Goal: Information Seeking & Learning: Find specific page/section

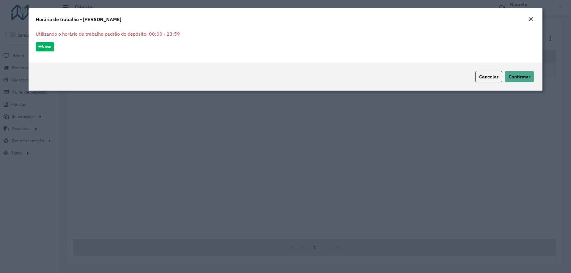
click at [533, 18] on em "Close" at bounding box center [531, 19] width 5 height 5
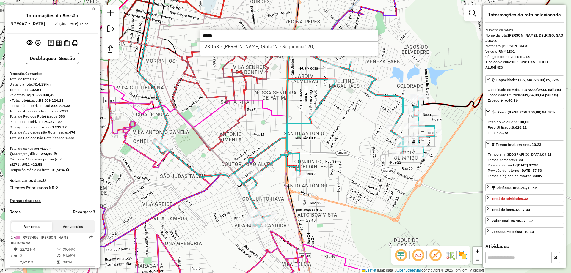
select select "**********"
type input "*****"
click at [244, 45] on li "23053 - [PERSON_NAME] (Rota: 7 - Sequência: 20)" at bounding box center [289, 46] width 178 height 9
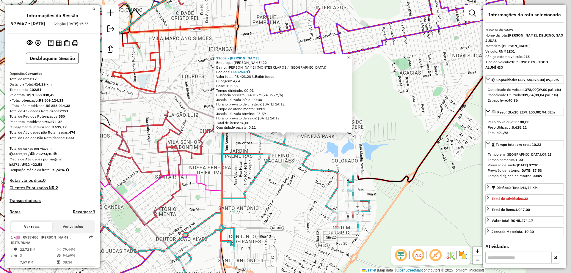
scroll to position [434, 0]
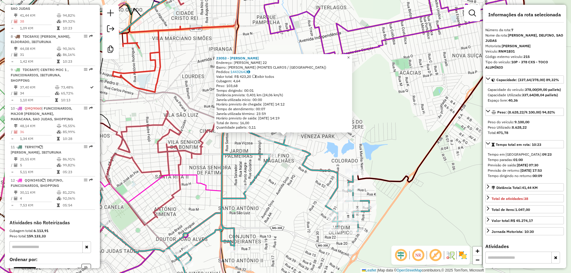
click at [350, 55] on span "×" at bounding box center [348, 57] width 3 height 5
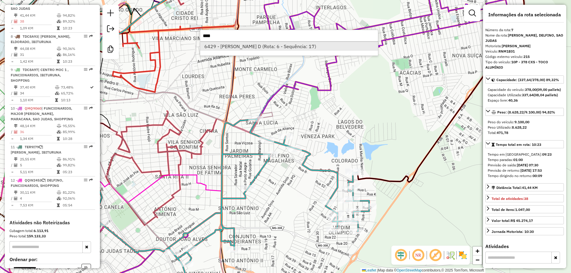
type input "****"
click at [260, 47] on li "6429 - [PERSON_NAME] D (Rota: 6 - Sequência: 17)" at bounding box center [289, 46] width 178 height 9
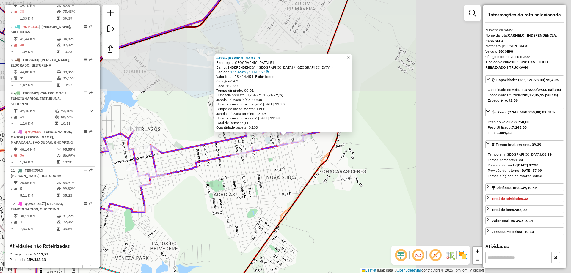
scroll to position [401, 0]
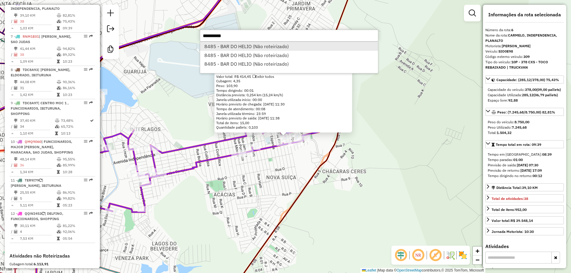
type input "**********"
click at [220, 43] on li "8485 - BAR DO HELIO (Não roteirizado)" at bounding box center [289, 46] width 178 height 9
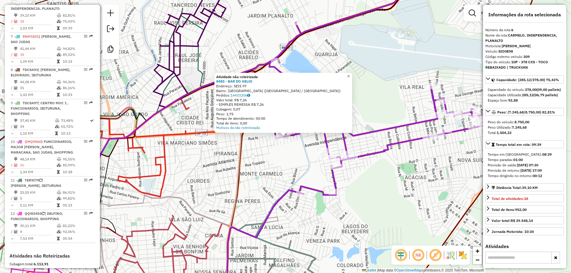
click at [350, 74] on span "×" at bounding box center [348, 76] width 3 height 5
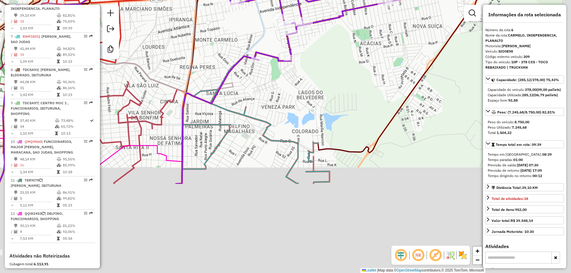
drag, startPoint x: 297, startPoint y: 144, endPoint x: 245, endPoint y: 44, distance: 112.9
click at [244, 37] on div "Janela de atendimento Grade de atendimento Capacidade Transportadoras Veículos …" at bounding box center [285, 136] width 571 height 273
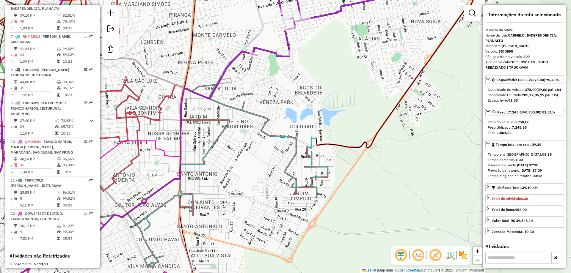
click at [215, 136] on icon at bounding box center [187, 177] width 282 height 184
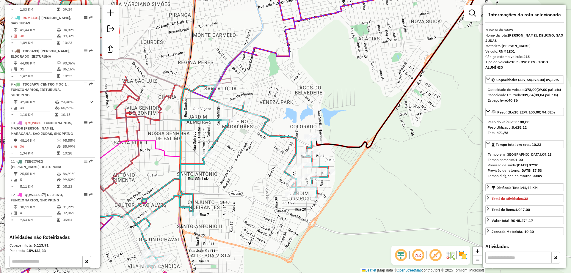
scroll to position [434, 0]
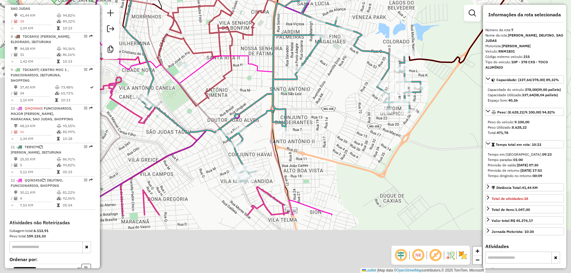
drag, startPoint x: 188, startPoint y: 164, endPoint x: 280, endPoint y: 79, distance: 125.9
click at [280, 79] on icon at bounding box center [280, 92] width 282 height 184
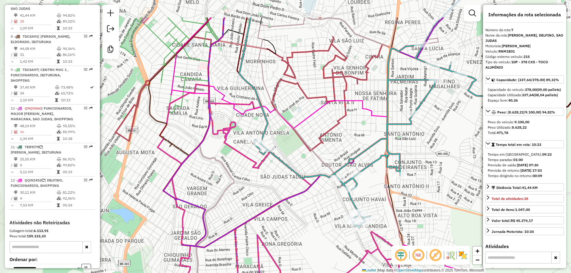
drag, startPoint x: 205, startPoint y: 74, endPoint x: 319, endPoint y: 119, distance: 122.7
click at [319, 119] on div "Janela de atendimento Grade de atendimento Capacidade Transportadoras Veículos …" at bounding box center [285, 136] width 571 height 273
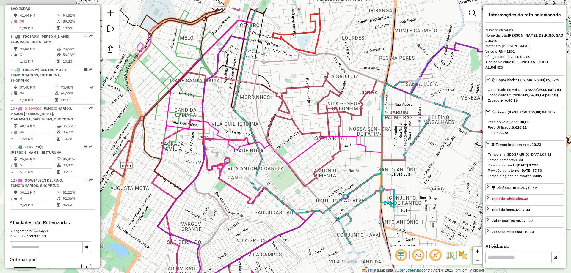
drag, startPoint x: 277, startPoint y: 93, endPoint x: 270, endPoint y: 131, distance: 37.9
click at [270, 131] on icon at bounding box center [243, 97] width 267 height 178
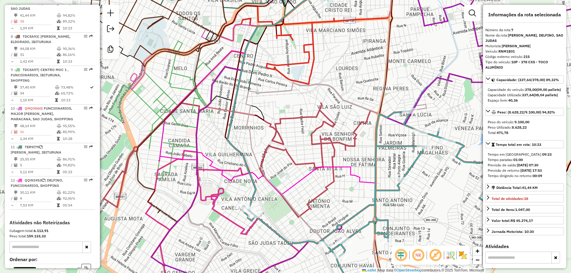
click at [263, 92] on icon at bounding box center [307, 192] width 239 height 218
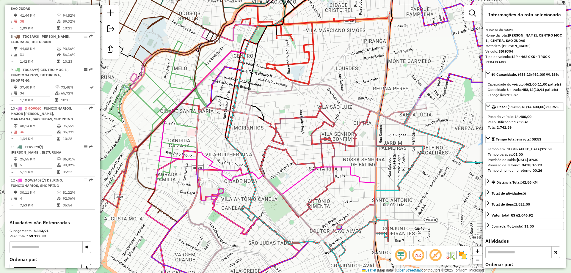
scroll to position [268, 0]
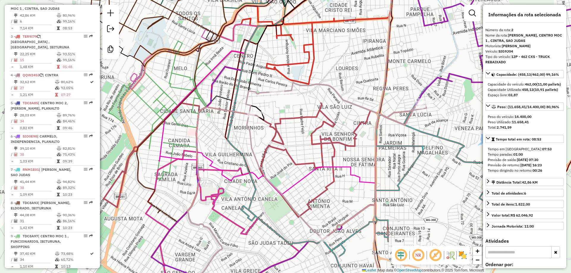
click at [262, 77] on div "Janela de atendimento Grade de atendimento Capacidade Transportadoras Veículos …" at bounding box center [285, 136] width 571 height 273
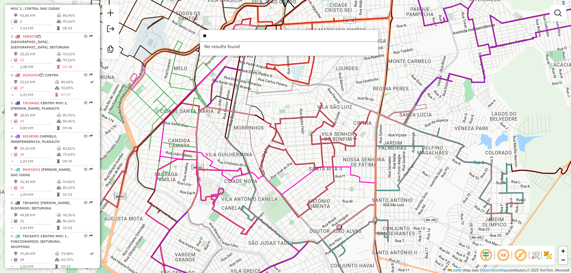
type input "*"
type input "*****"
click at [247, 47] on li "16535 - SKORPIUS BAR (Rota: 12 - Sequência: 2)" at bounding box center [289, 46] width 178 height 9
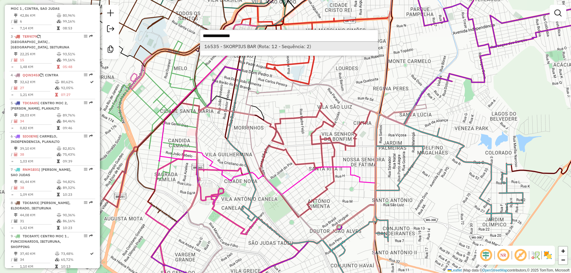
select select "**********"
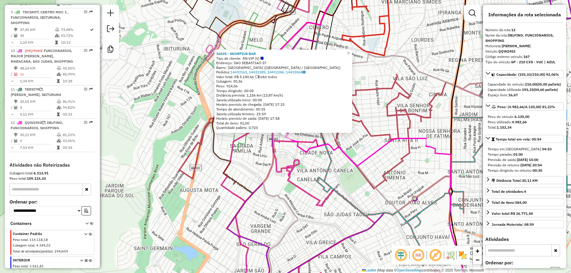
scroll to position [565, 0]
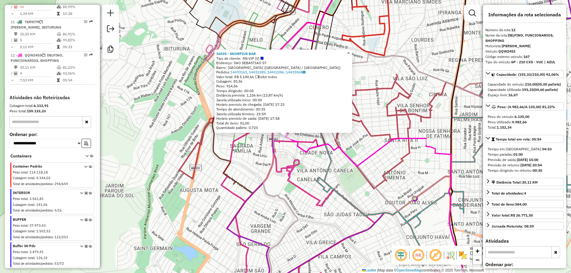
click at [350, 51] on span "×" at bounding box center [348, 53] width 3 height 5
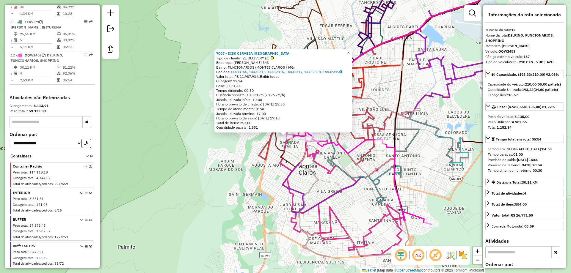
click at [350, 50] on span "×" at bounding box center [348, 52] width 3 height 5
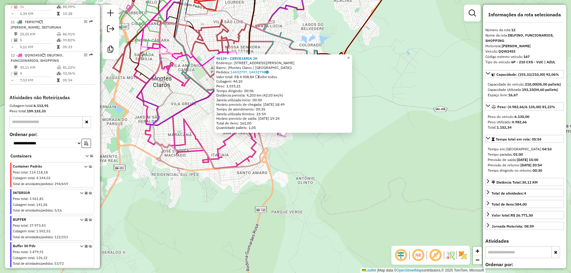
click at [350, 57] on span "×" at bounding box center [348, 57] width 3 height 5
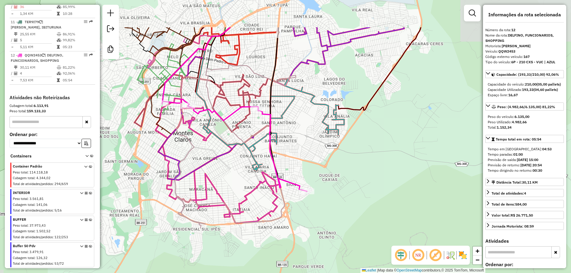
drag, startPoint x: 294, startPoint y: 91, endPoint x: 311, endPoint y: 136, distance: 47.7
click at [311, 136] on div "Janela de atendimento Grade de atendimento Capacidade Transportadoras Veículos …" at bounding box center [285, 136] width 571 height 273
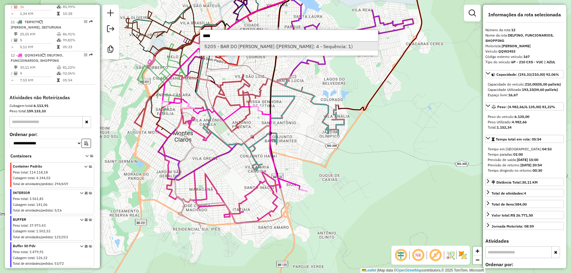
type input "****"
click at [229, 45] on li "5205 - BAR DO [PERSON_NAME] ([PERSON_NAME]: 4 - Sequência: 1)" at bounding box center [289, 46] width 178 height 9
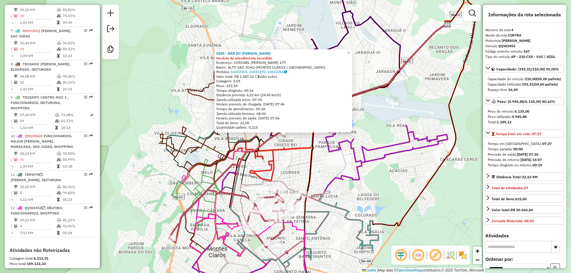
scroll to position [340, 0]
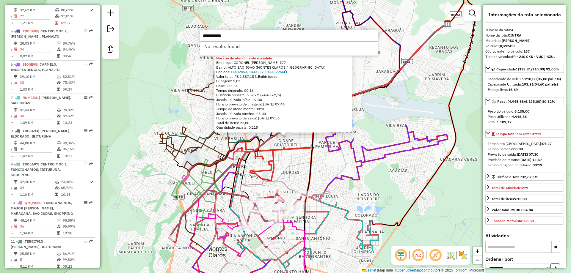
type input "**********"
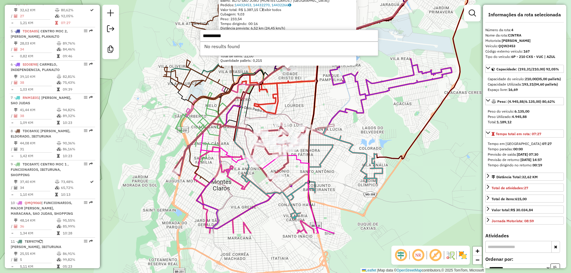
drag, startPoint x: 337, startPoint y: 206, endPoint x: 342, endPoint y: 137, distance: 69.8
click at [342, 137] on icon at bounding box center [311, 174] width 141 height 92
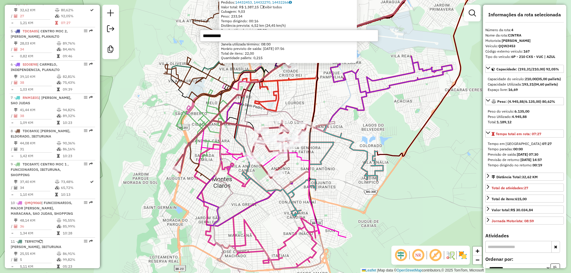
click at [326, 228] on icon at bounding box center [273, 191] width 145 height 92
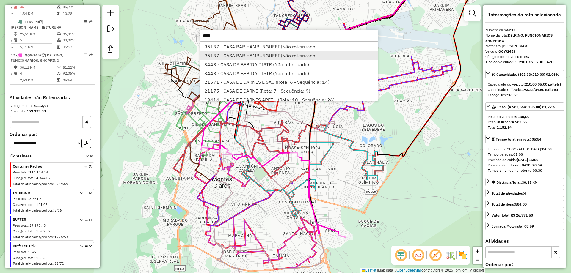
scroll to position [52, 0]
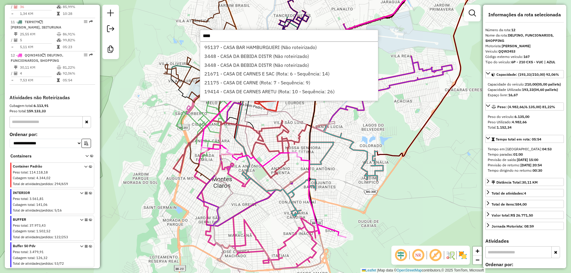
type input "****"
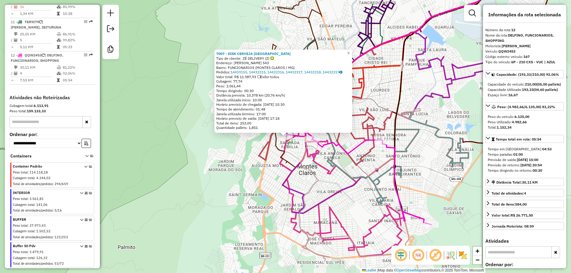
drag, startPoint x: 287, startPoint y: 52, endPoint x: 271, endPoint y: 53, distance: 15.8
click at [271, 53] on div "7007 - DISK CERVEJA [GEOGRAPHIC_DATA]" at bounding box center [283, 53] width 134 height 5
drag, startPoint x: 270, startPoint y: 53, endPoint x: 230, endPoint y: 53, distance: 39.8
click at [230, 53] on div "7007 - DISK CERVEJA [GEOGRAPHIC_DATA]" at bounding box center [283, 53] width 134 height 5
copy strong "DISK CERVEJA [GEOGRAPHIC_DATA]"
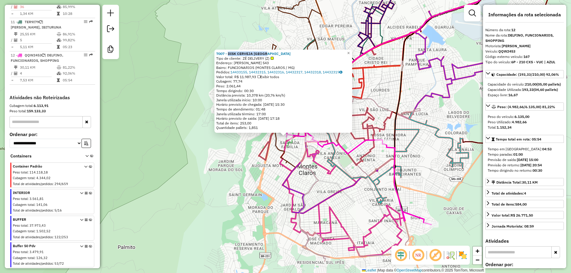
drag, startPoint x: 258, startPoint y: 77, endPoint x: 241, endPoint y: 77, distance: 16.7
click at [241, 76] on div "Valor total: R$ 11.987,93 Exibir todos" at bounding box center [283, 77] width 134 height 5
copy div "11.987,93"
click at [350, 51] on span "×" at bounding box center [348, 53] width 3 height 5
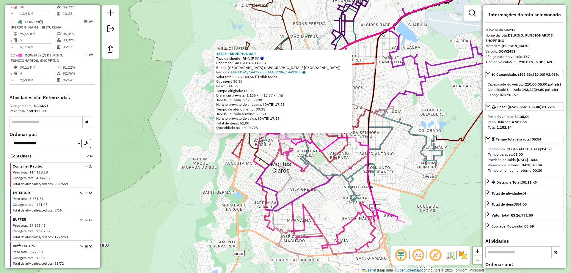
click at [260, 52] on div "16535 - SKORPIUS BAR" at bounding box center [283, 53] width 134 height 5
drag, startPoint x: 266, startPoint y: 53, endPoint x: 218, endPoint y: 54, distance: 48.2
click at [218, 54] on div "16535 - SKORPIUS BAR Tipo de cliente: RN VIP (V) Endereço: [GEOGRAPHIC_DATA] 57…" at bounding box center [283, 91] width 138 height 83
copy strong "16535 - SKORPIUS BAR"
drag, startPoint x: 257, startPoint y: 76, endPoint x: 242, endPoint y: 76, distance: 14.6
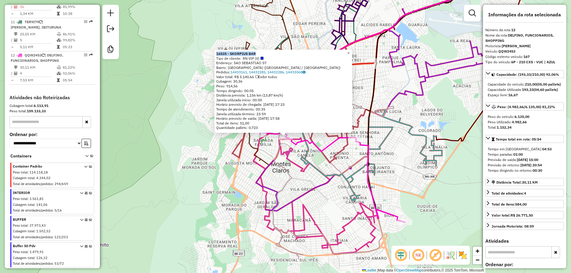
click at [242, 76] on div "Valor total: R$ 5.140,66 Exibir todos" at bounding box center [283, 77] width 134 height 5
copy div "5.140,66"
drag, startPoint x: 262, startPoint y: 55, endPoint x: 231, endPoint y: 54, distance: 30.7
click at [231, 54] on div "16535 - SKORPIUS BAR" at bounding box center [283, 53] width 134 height 5
copy strong "SKORPIUS BAR"
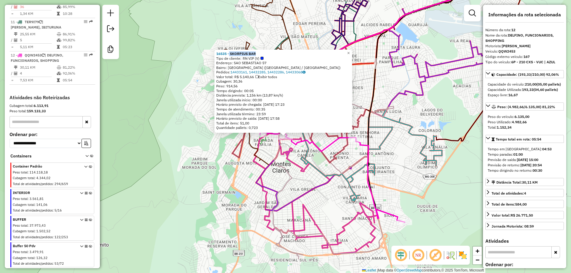
drag, startPoint x: 257, startPoint y: 77, endPoint x: 242, endPoint y: 77, distance: 14.9
click at [242, 77] on div "Valor total: R$ 5.140,66 Exibir todos" at bounding box center [283, 77] width 134 height 5
copy div "5.140,66"
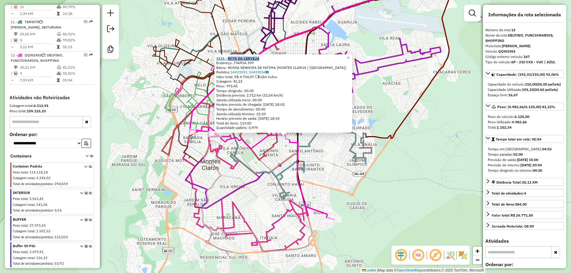
drag, startPoint x: 267, startPoint y: 59, endPoint x: 230, endPoint y: 59, distance: 36.9
click at [230, 59] on div "3131 - ROTA DA CERVEJA" at bounding box center [283, 58] width 134 height 5
copy strong "ROTA DA CERVEJA"
drag, startPoint x: 241, startPoint y: 76, endPoint x: 256, endPoint y: 76, distance: 14.6
click at [256, 76] on div "Valor total: R$ 4.734,07 Exibir todos" at bounding box center [283, 77] width 134 height 5
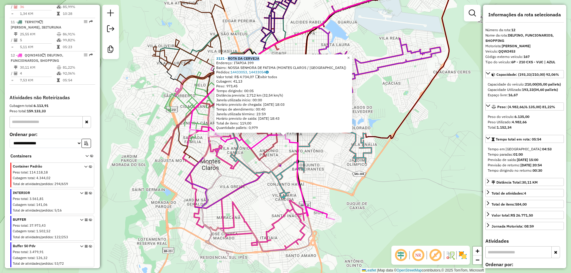
copy div "4.734,07"
click at [350, 56] on span "×" at bounding box center [348, 57] width 3 height 5
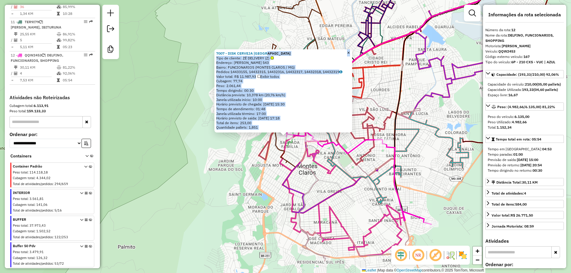
drag, startPoint x: 273, startPoint y: 54, endPoint x: 206, endPoint y: 11, distance: 79.4
click at [211, 55] on div "7007 - DISK CERVEJA [GEOGRAPHIC_DATA] Tipo de cliente: ZÉ DELIVERY (Z) Endereço…" at bounding box center [285, 136] width 571 height 273
copy div "Tipo de cliente: ZÉ DELIVERY (Z) Endereço: [PERSON_NAME] 543 Bairro: FUNCIONARI…"
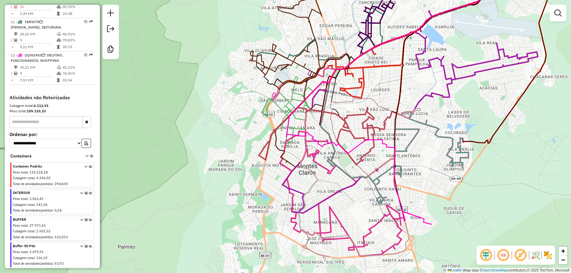
click at [431, 224] on icon at bounding box center [358, 178] width 145 height 92
click at [431, 225] on icon at bounding box center [358, 179] width 145 height 92
select select "**********"
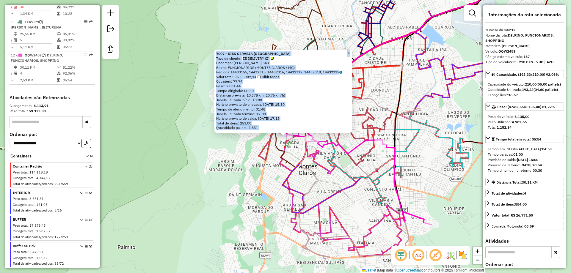
click at [299, 54] on div "7007 - DISK CERVEJA [GEOGRAPHIC_DATA]" at bounding box center [283, 53] width 134 height 5
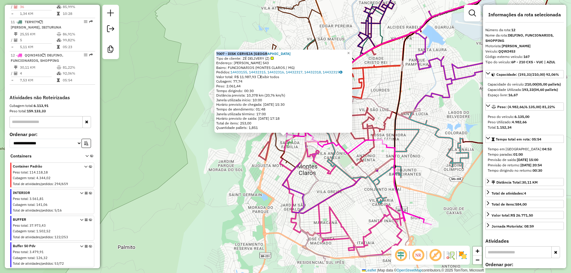
drag, startPoint x: 273, startPoint y: 52, endPoint x: 208, endPoint y: 11, distance: 77.4
click at [214, 52] on div "7007 - DISK CERVEJA [GEOGRAPHIC_DATA] Tipo de cliente: ZÉ DELIVERY (Z) Endereço…" at bounding box center [285, 136] width 571 height 273
copy strong "7007 - DISK CERVEJA [GEOGRAPHIC_DATA]"
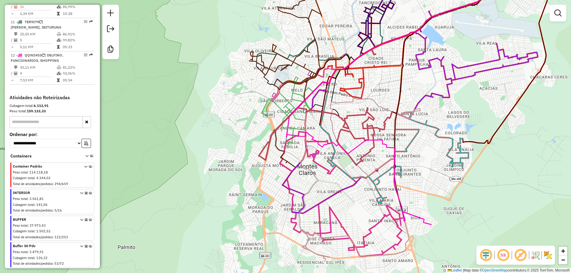
click at [425, 222] on icon at bounding box center [358, 179] width 145 height 92
select select "**********"
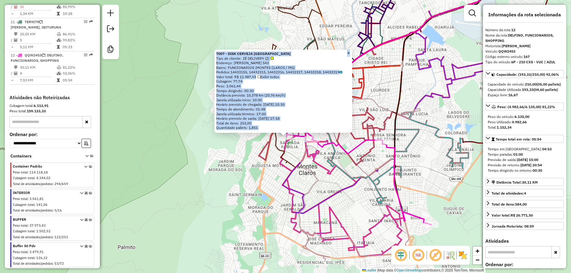
click at [280, 56] on div "7007 - DISK CERVEJA [GEOGRAPHIC_DATA]" at bounding box center [283, 53] width 134 height 5
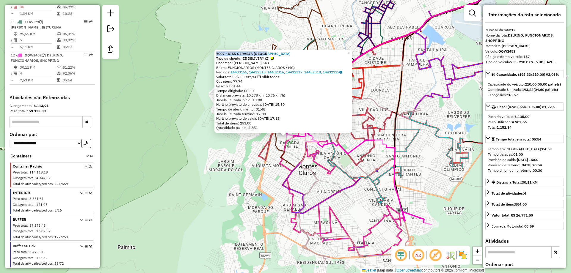
drag, startPoint x: 279, startPoint y: 54, endPoint x: 215, endPoint y: 52, distance: 63.4
click at [216, 54] on div "7007 - DISK CERVEJA [GEOGRAPHIC_DATA] Tipo de cliente: ZÉ DELIVERY (Z) Endereço…" at bounding box center [283, 91] width 138 height 83
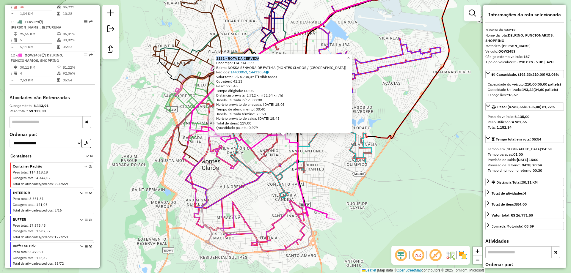
drag, startPoint x: 259, startPoint y: 57, endPoint x: 215, endPoint y: 54, distance: 43.6
click at [216, 59] on div "3131 - ROTA DA CERVEJA Endereço: ITAPOA 399 Bairro: [GEOGRAPHIC_DATA] ([GEOGRAP…" at bounding box center [283, 93] width 138 height 79
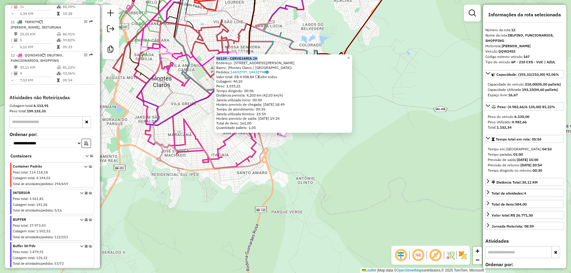
drag, startPoint x: 265, startPoint y: 56, endPoint x: 214, endPoint y: 56, distance: 51.2
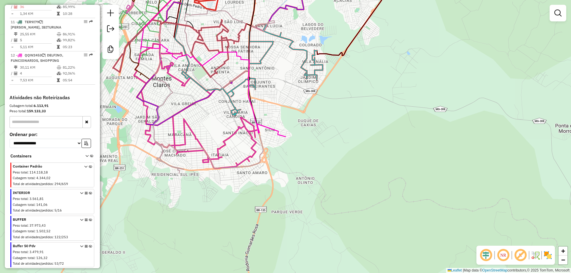
click at [273, 128] on icon at bounding box center [213, 91] width 145 height 92
click at [281, 130] on icon at bounding box center [214, 91] width 145 height 92
select select "**********"
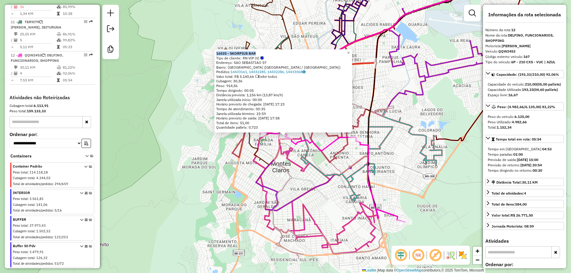
drag, startPoint x: 261, startPoint y: 54, endPoint x: 216, endPoint y: 55, distance: 45.8
click at [216, 55] on div "16535 - SKORPIUS BAR Tipo de cliente: RN VIP (V) Endereço: [GEOGRAPHIC_DATA] 57…" at bounding box center [283, 90] width 138 height 83
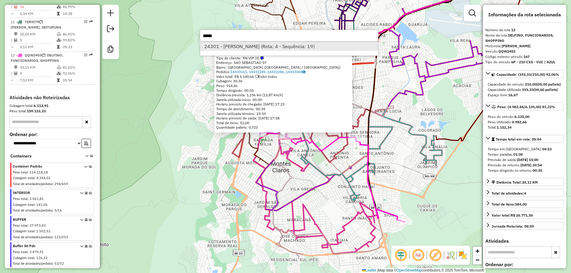
type input "*****"
click at [242, 49] on li "24301 - [PERSON_NAME] (Rota: 4 - Sequência: 19)" at bounding box center [289, 46] width 178 height 9
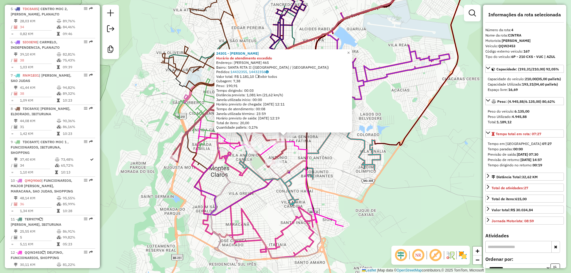
scroll to position [340, 0]
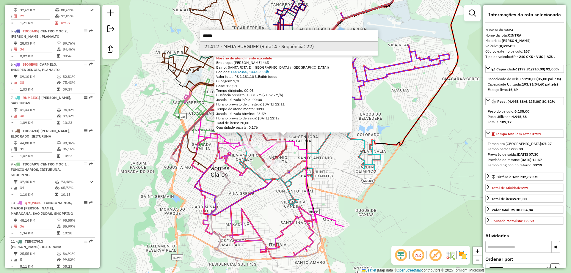
type input "*****"
click at [239, 45] on li "21412 - MEGA BURGUER (Rota: 4 - Sequência: 22)" at bounding box center [289, 46] width 178 height 9
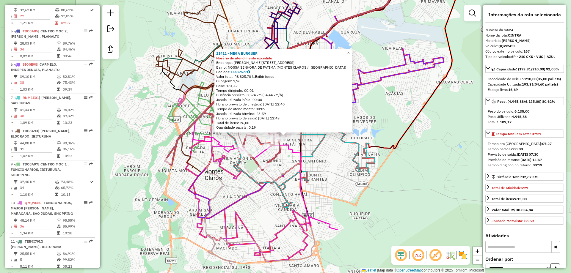
click at [329, 222] on icon at bounding box center [264, 184] width 145 height 92
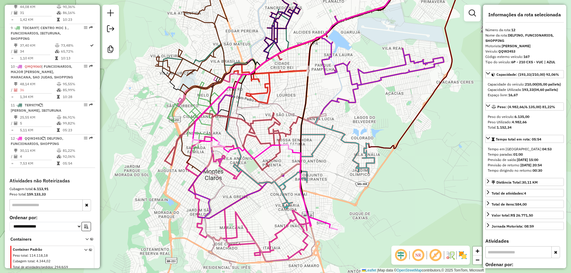
scroll to position [565, 0]
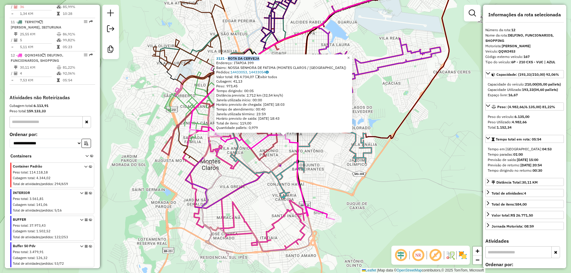
drag, startPoint x: 265, startPoint y: 59, endPoint x: 229, endPoint y: 54, distance: 36.0
click at [230, 58] on div "3131 - ROTA DA CERVEJA" at bounding box center [283, 58] width 134 height 5
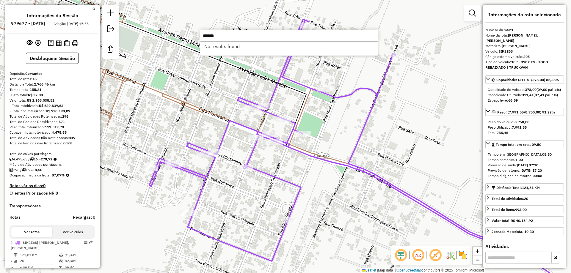
select select "**********"
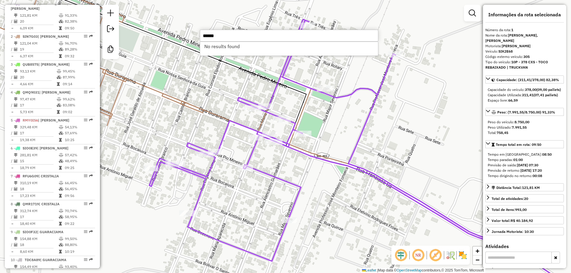
drag, startPoint x: 236, startPoint y: 34, endPoint x: 196, endPoint y: 34, distance: 39.6
click at [196, 34] on hb-router-mapa "Informações da Sessão 979677 - 15/08/2025 Criação: 14/08/2025 17:55 Desbloquear…" at bounding box center [285, 136] width 571 height 273
type input "*****"
click at [267, 43] on li "23247 - KELIANE FERREIRA LIM (Rota: 1 - Sequência: 16)" at bounding box center [289, 46] width 178 height 9
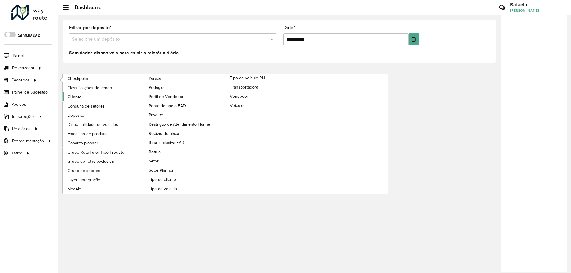
click at [74, 97] on span "Cliente" at bounding box center [75, 97] width 14 height 6
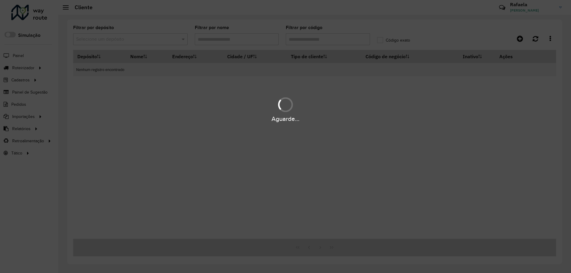
click at [313, 40] on div "Aguarde..." at bounding box center [285, 136] width 571 height 273
click at [314, 41] on div "Aguarde..." at bounding box center [285, 136] width 571 height 273
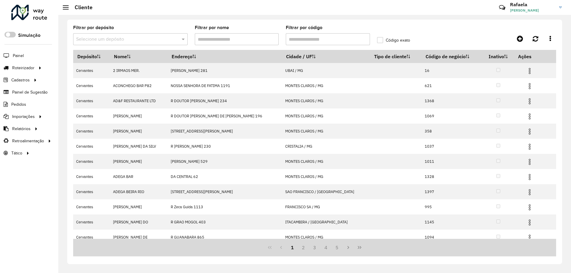
click at [316, 41] on input "Filtrar por código" at bounding box center [328, 39] width 84 height 12
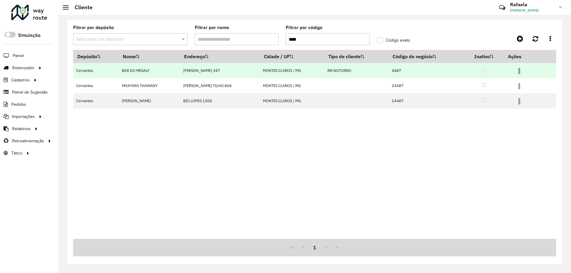
type input "****"
click at [523, 72] on img at bounding box center [519, 71] width 7 height 7
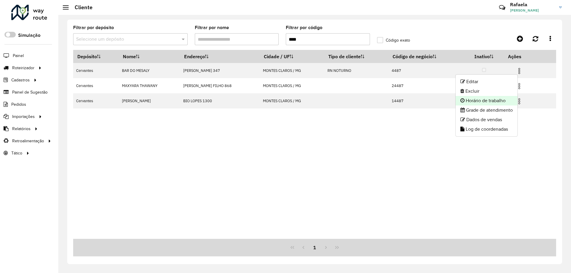
click at [495, 99] on li "Horário de trabalho" at bounding box center [487, 101] width 62 height 10
